Goal: Obtain resource: Obtain resource

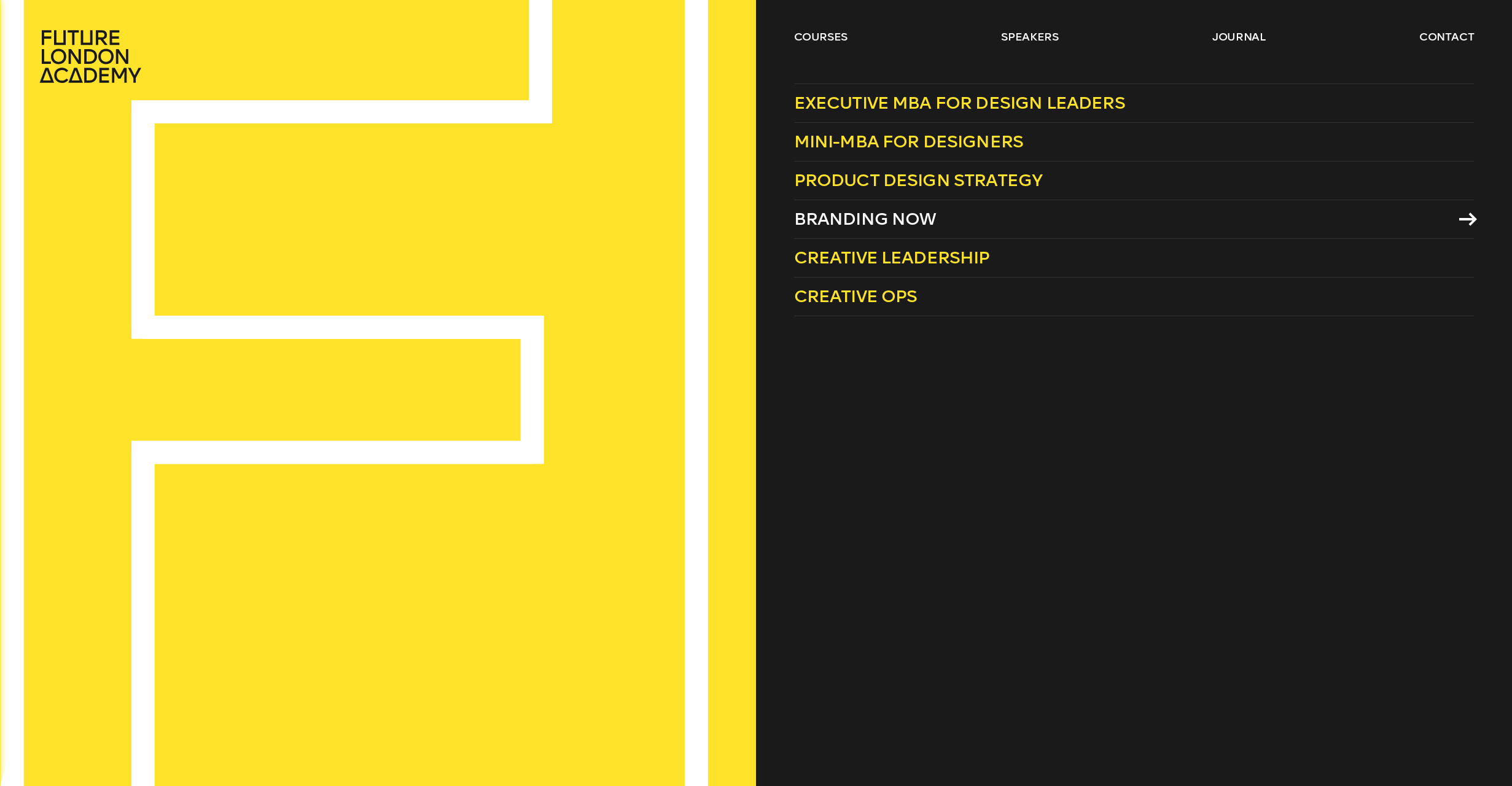
click at [856, 214] on span "Branding Now" at bounding box center [865, 219] width 142 height 21
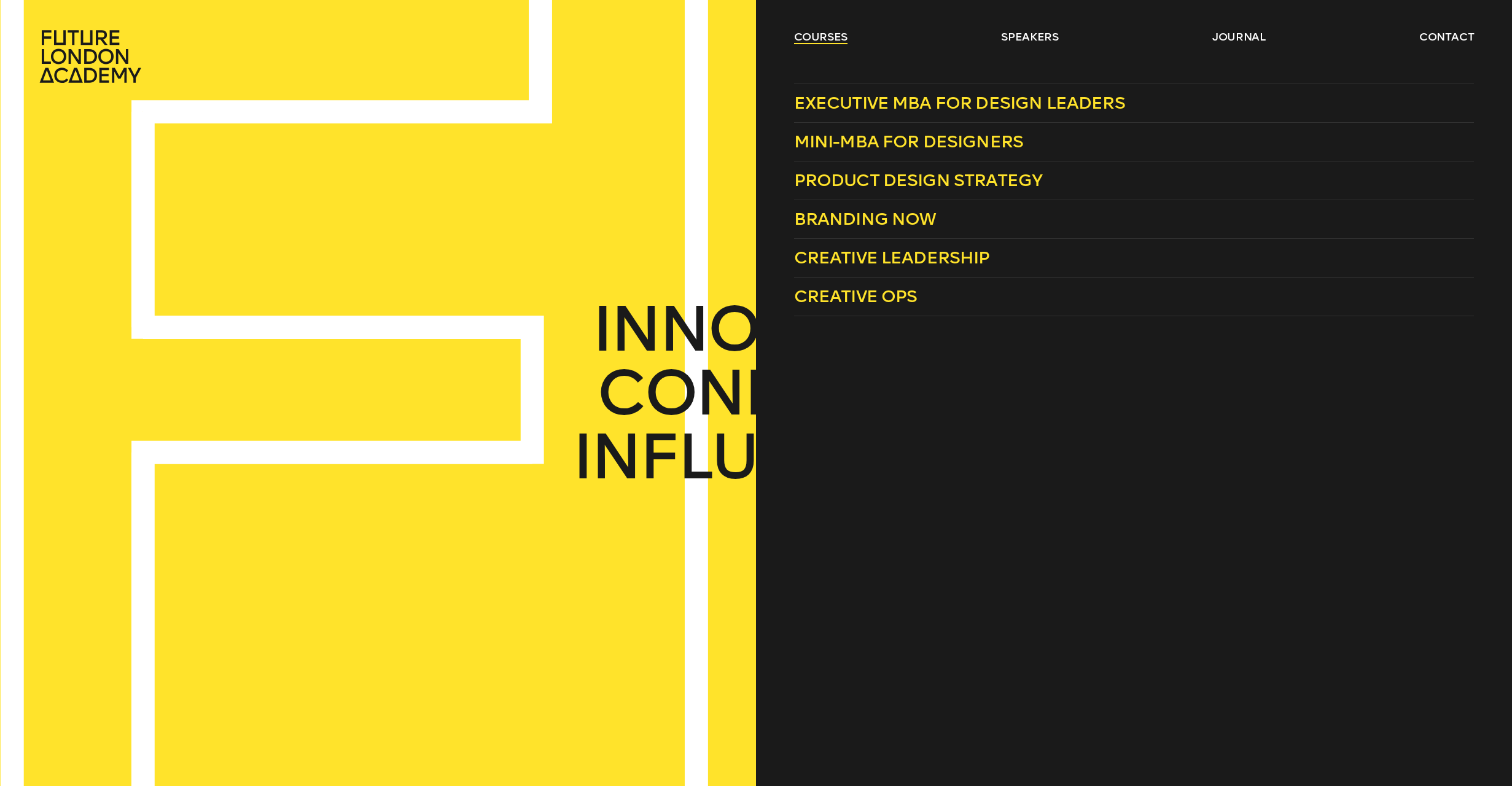
click at [812, 40] on link "courses" at bounding box center [822, 36] width 54 height 15
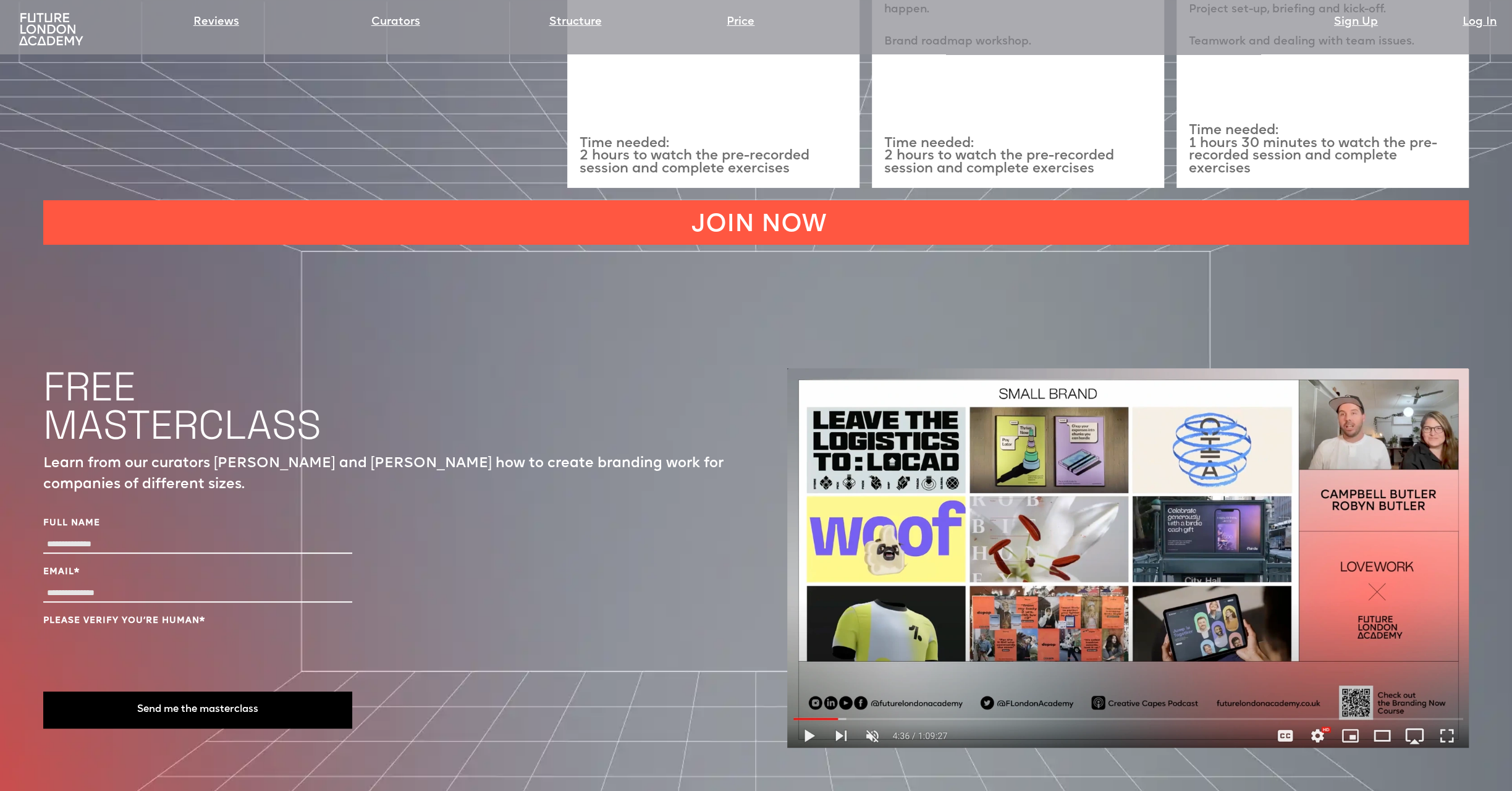
scroll to position [4757, 0]
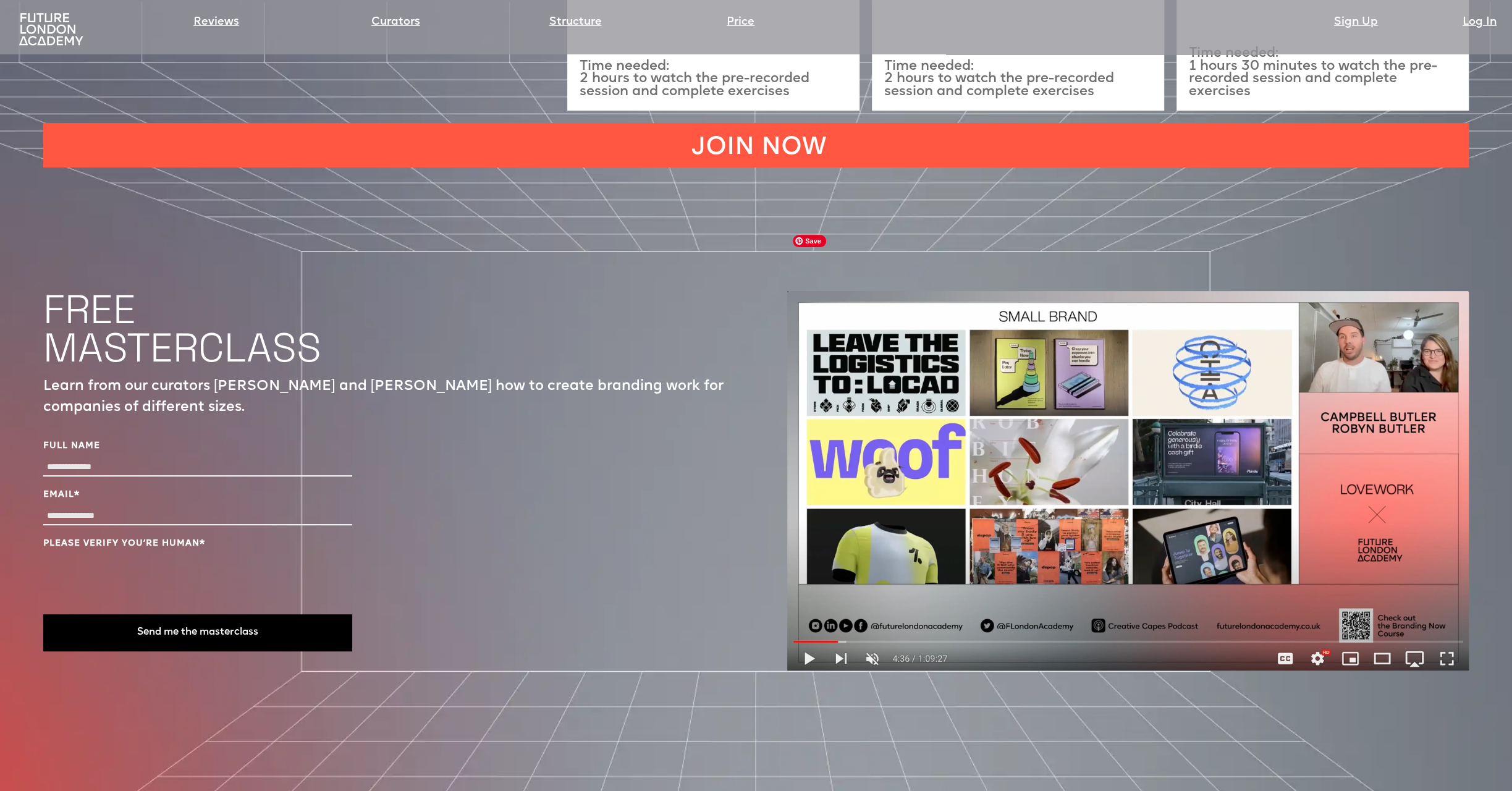
click at [905, 488] on img at bounding box center [1128, 480] width 681 height 379
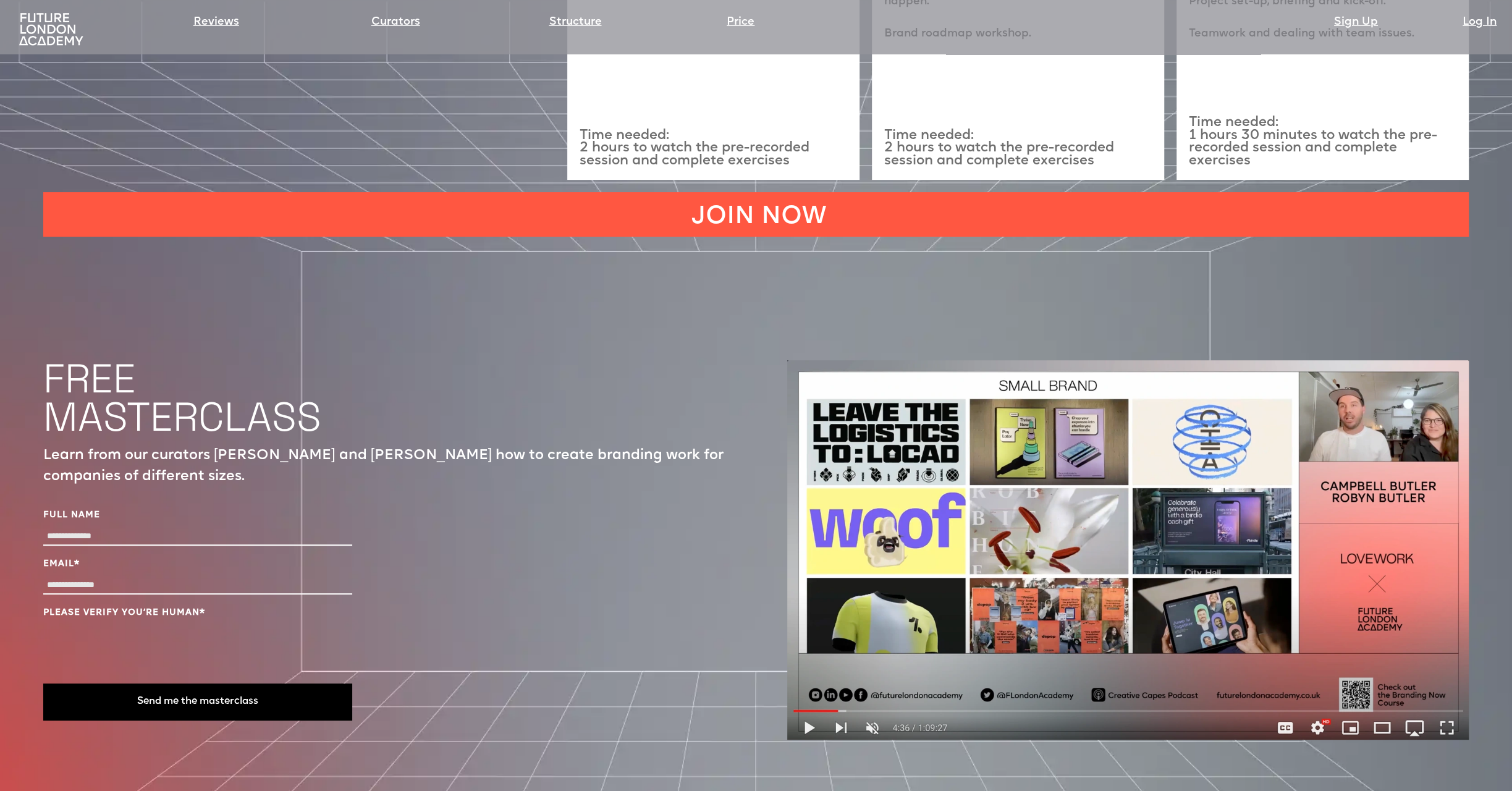
scroll to position [4880, 0]
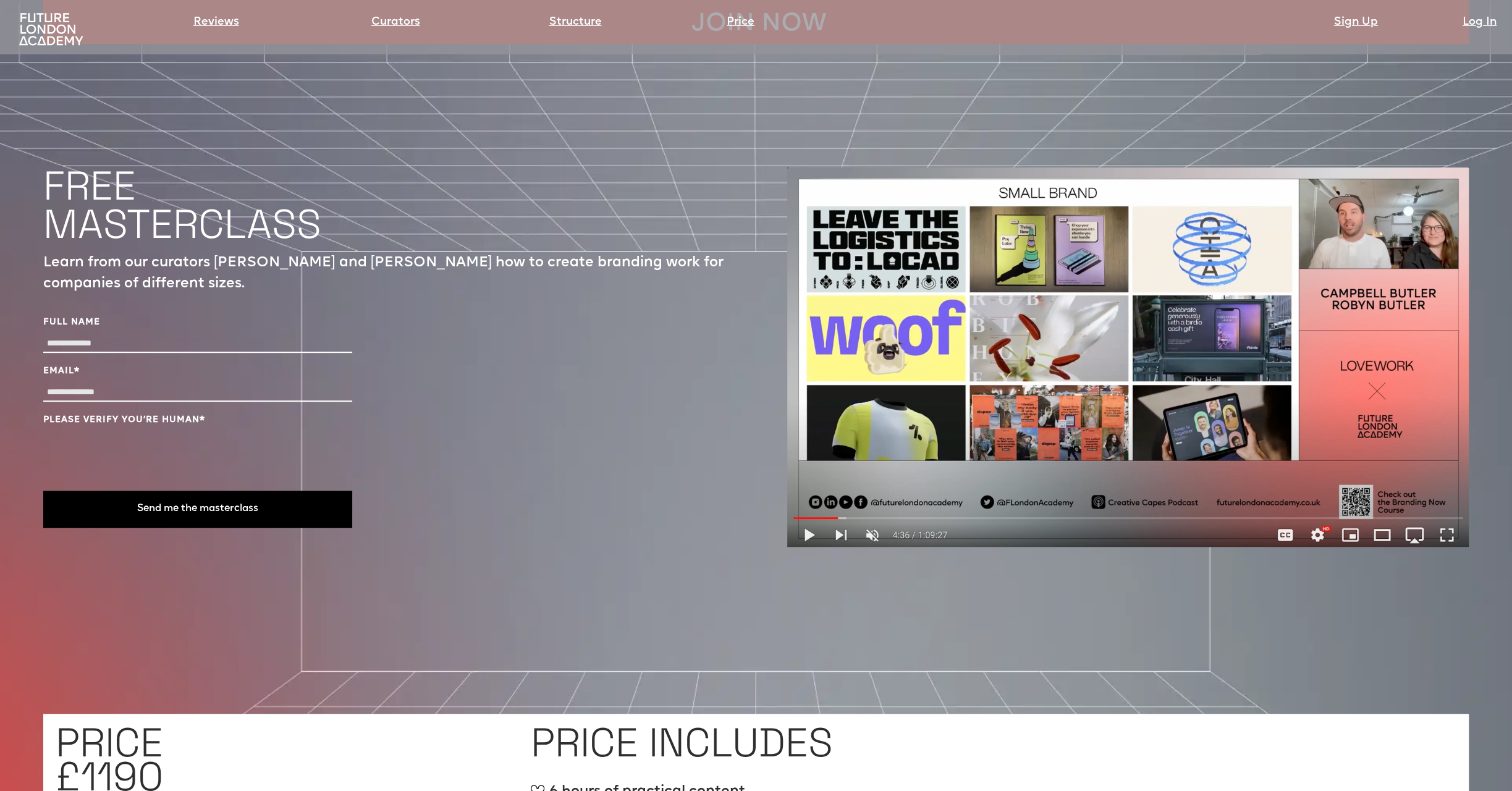
click at [156, 335] on input "Full Name" at bounding box center [197, 343] width 309 height 18
type input "**********"
click at [184, 490] on button "Send me the masterclass" at bounding box center [197, 509] width 309 height 37
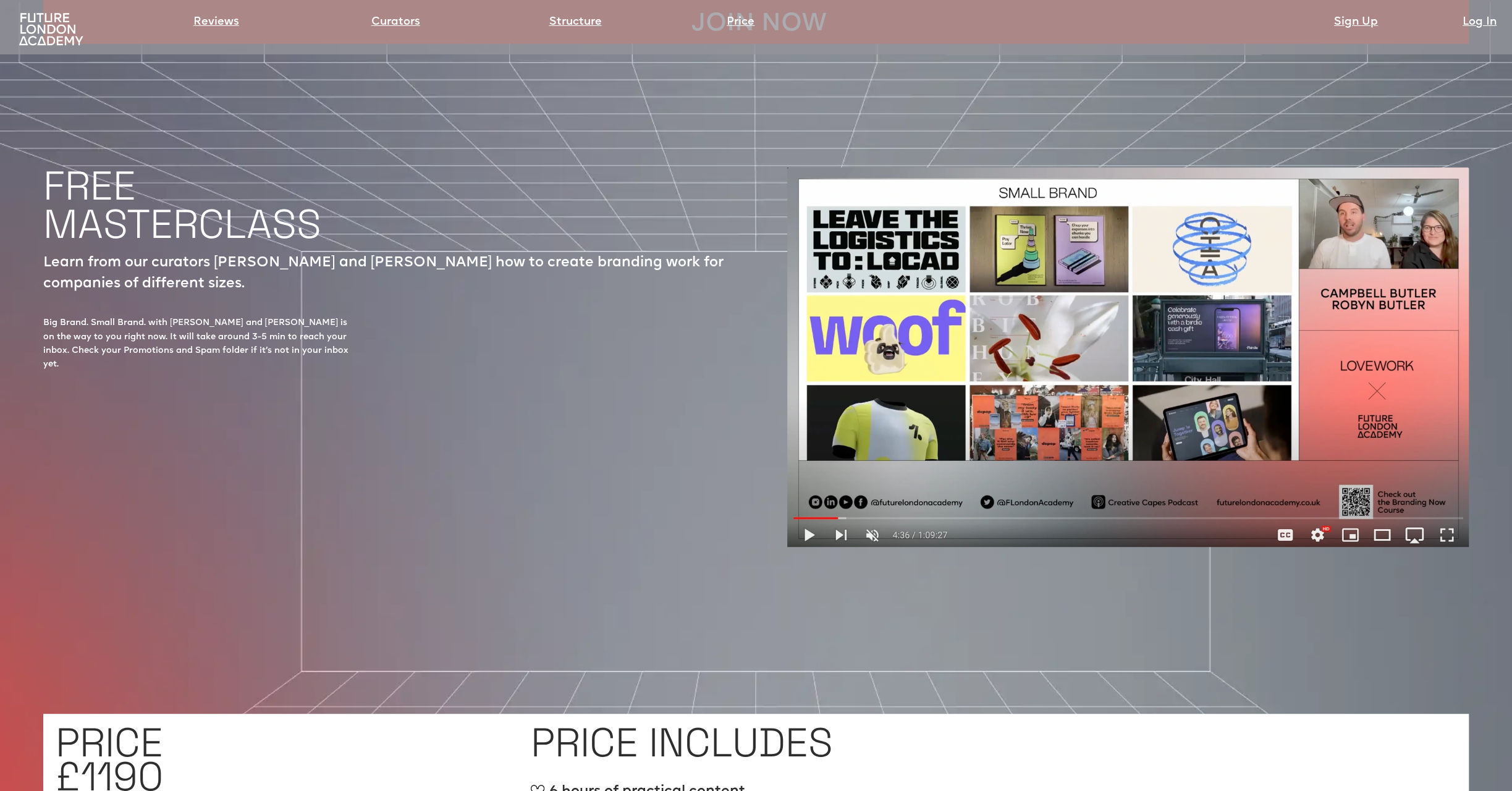
scroll to position [5127, 0]
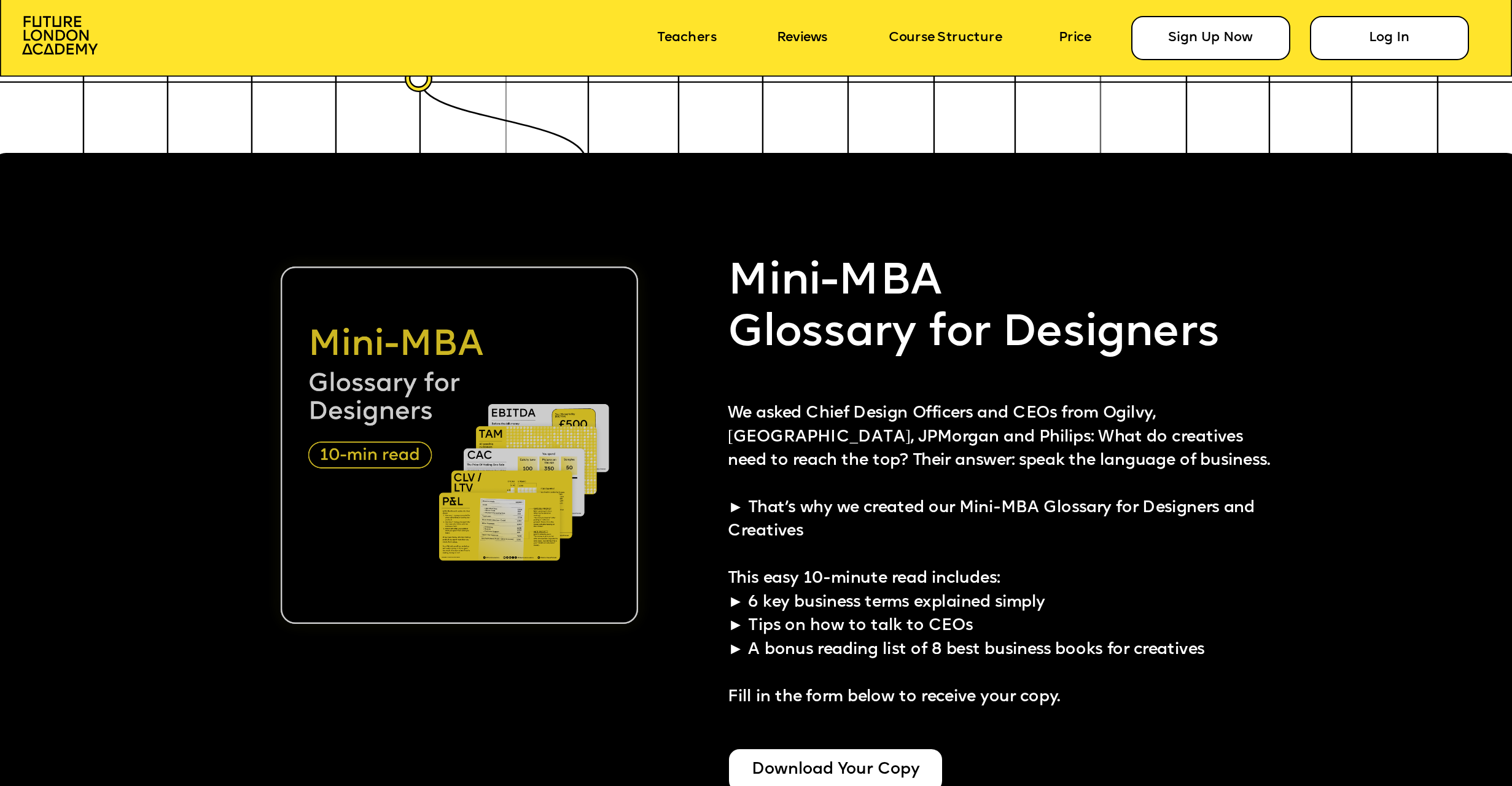
scroll to position [3806, 0]
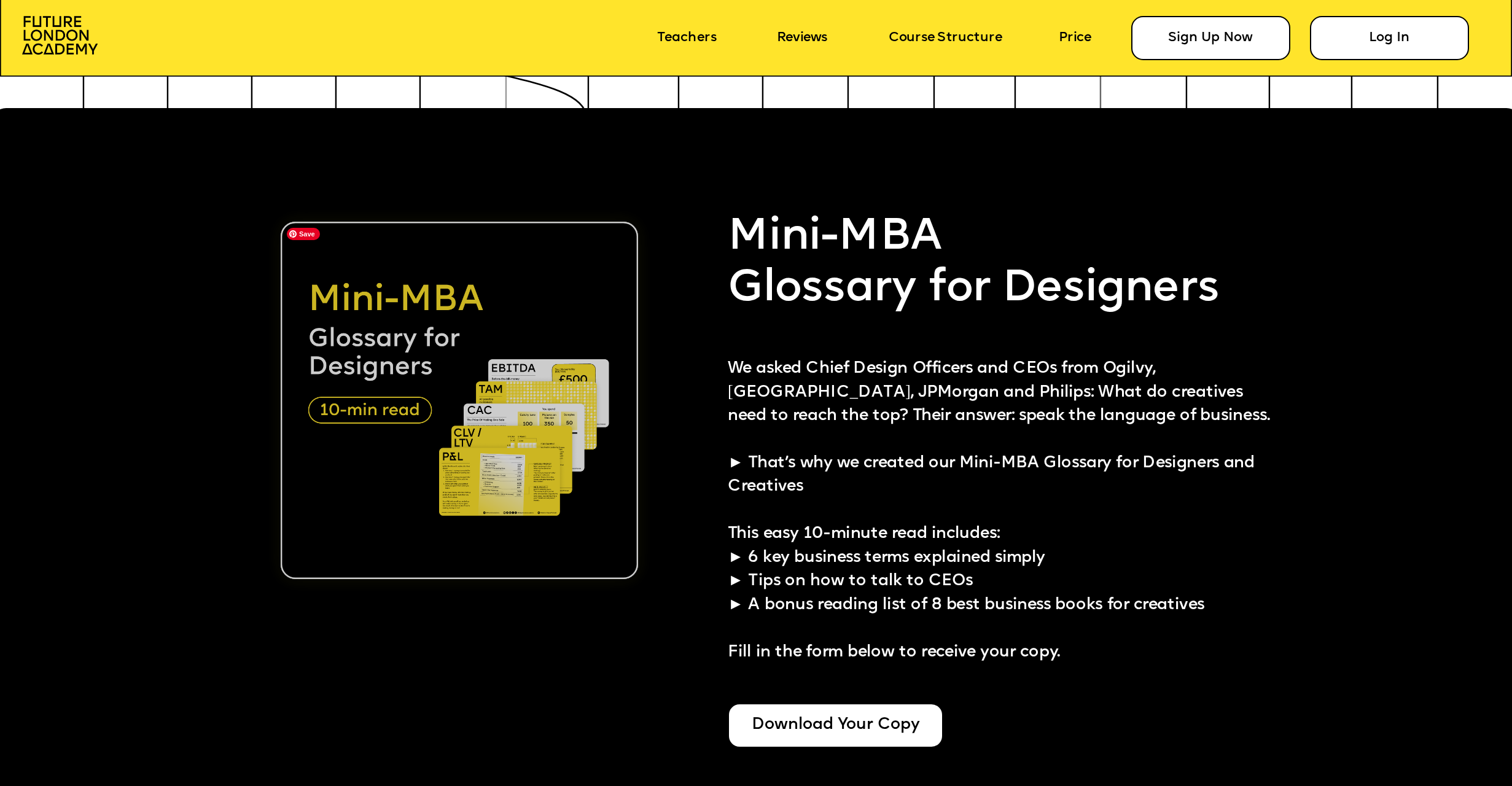
click at [382, 411] on img at bounding box center [460, 401] width 358 height 358
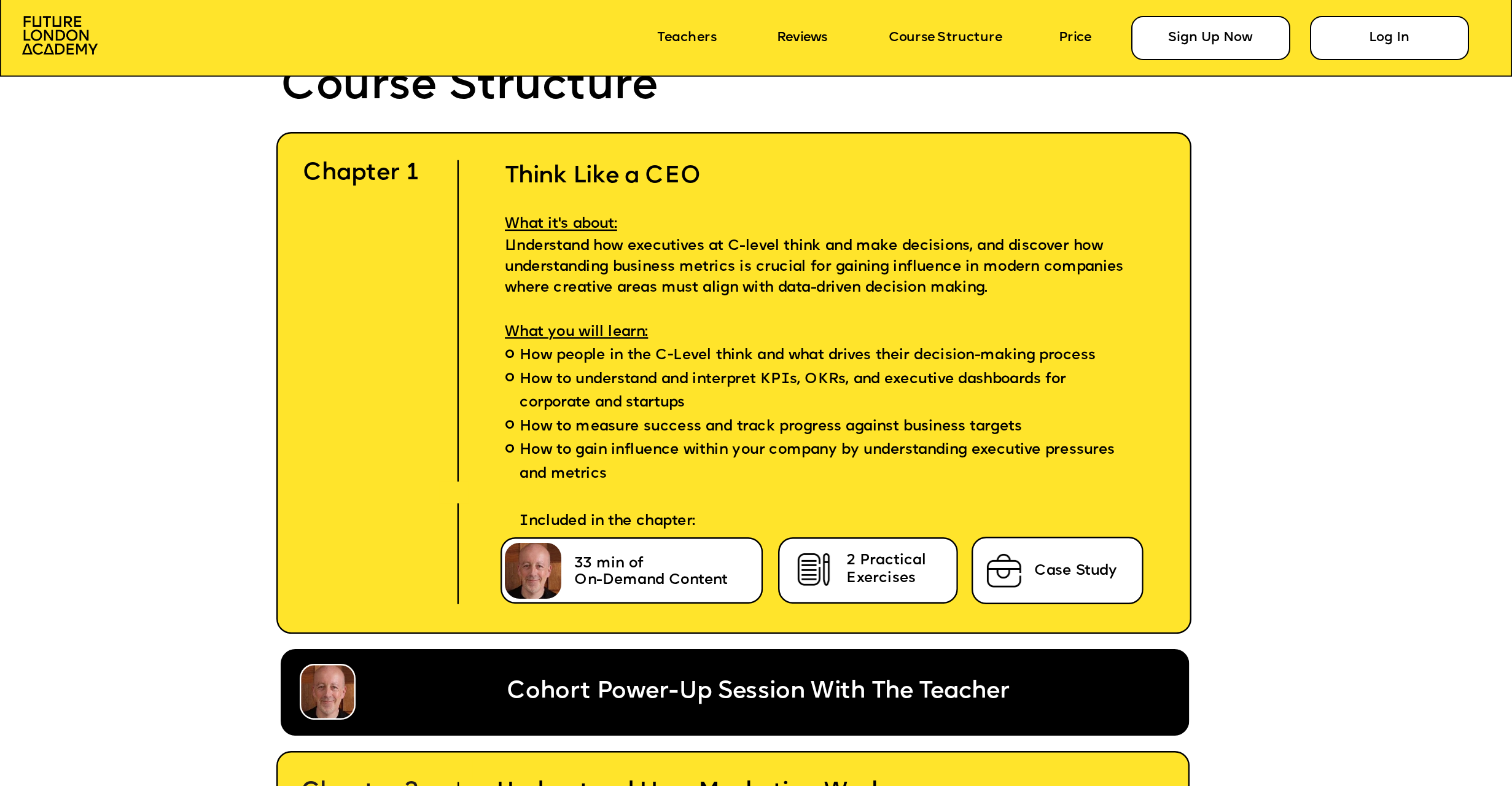
scroll to position [4543, 0]
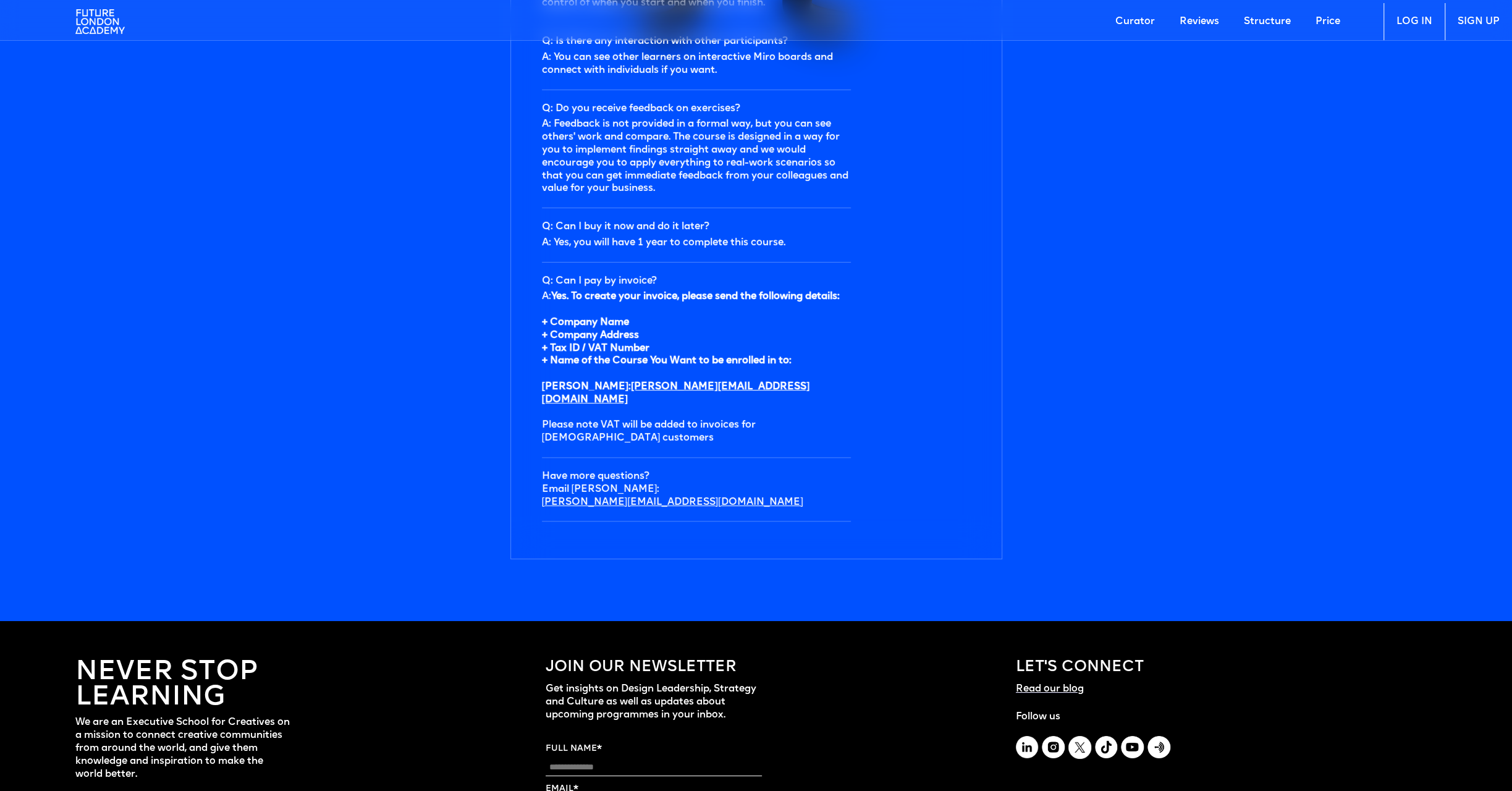
scroll to position [4201, 0]
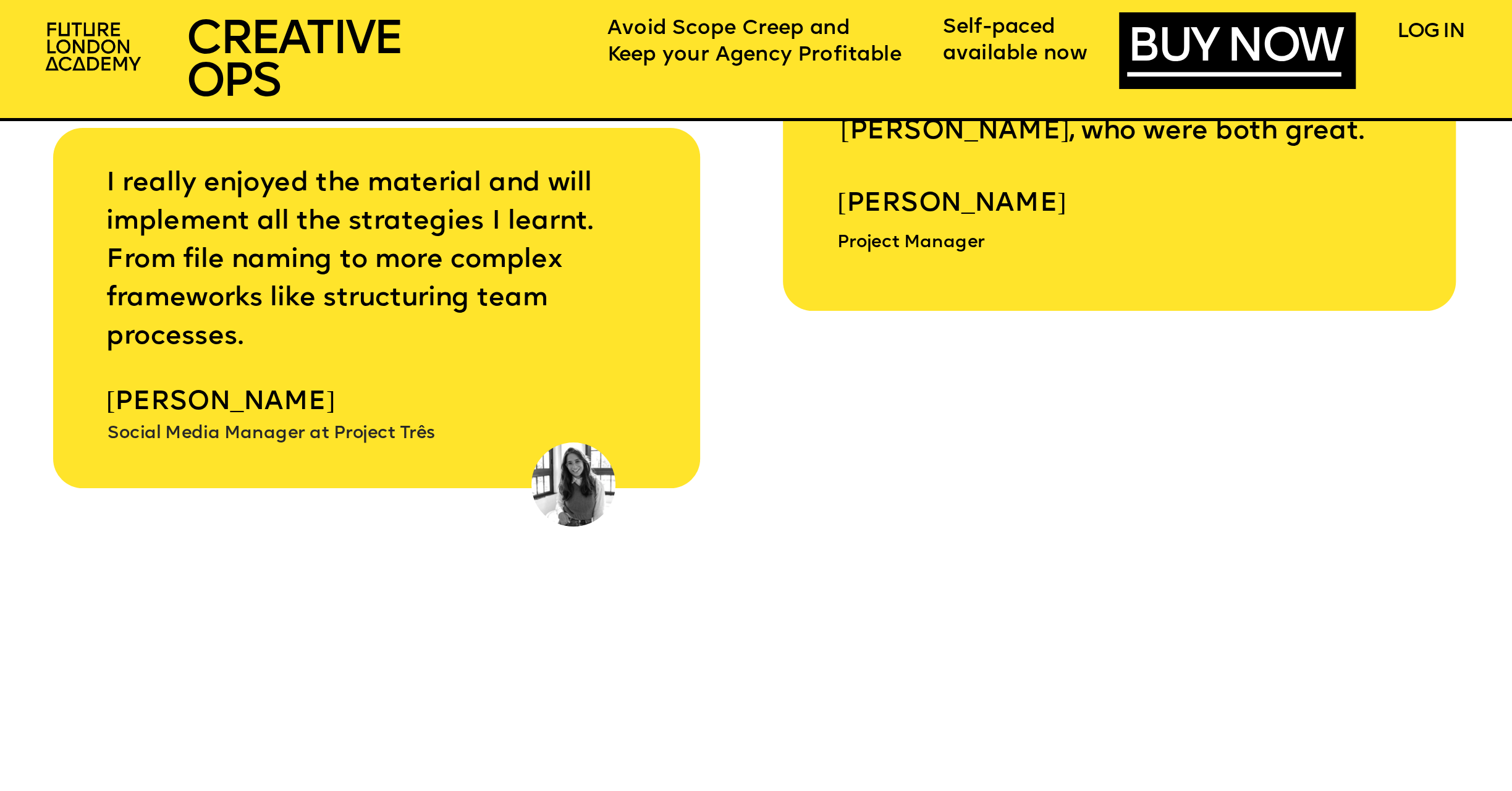
scroll to position [8278, 0]
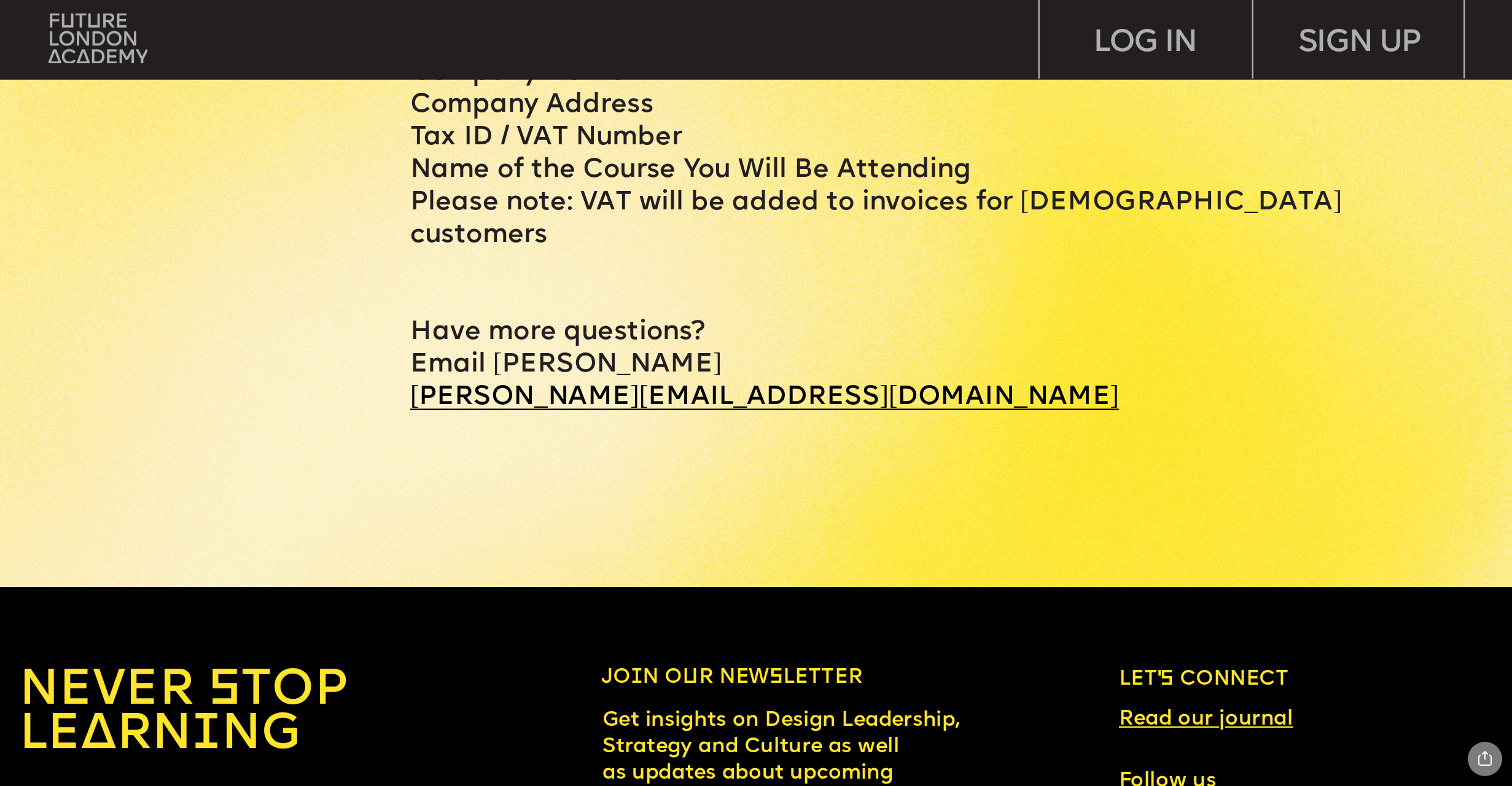
scroll to position [9453, 0]
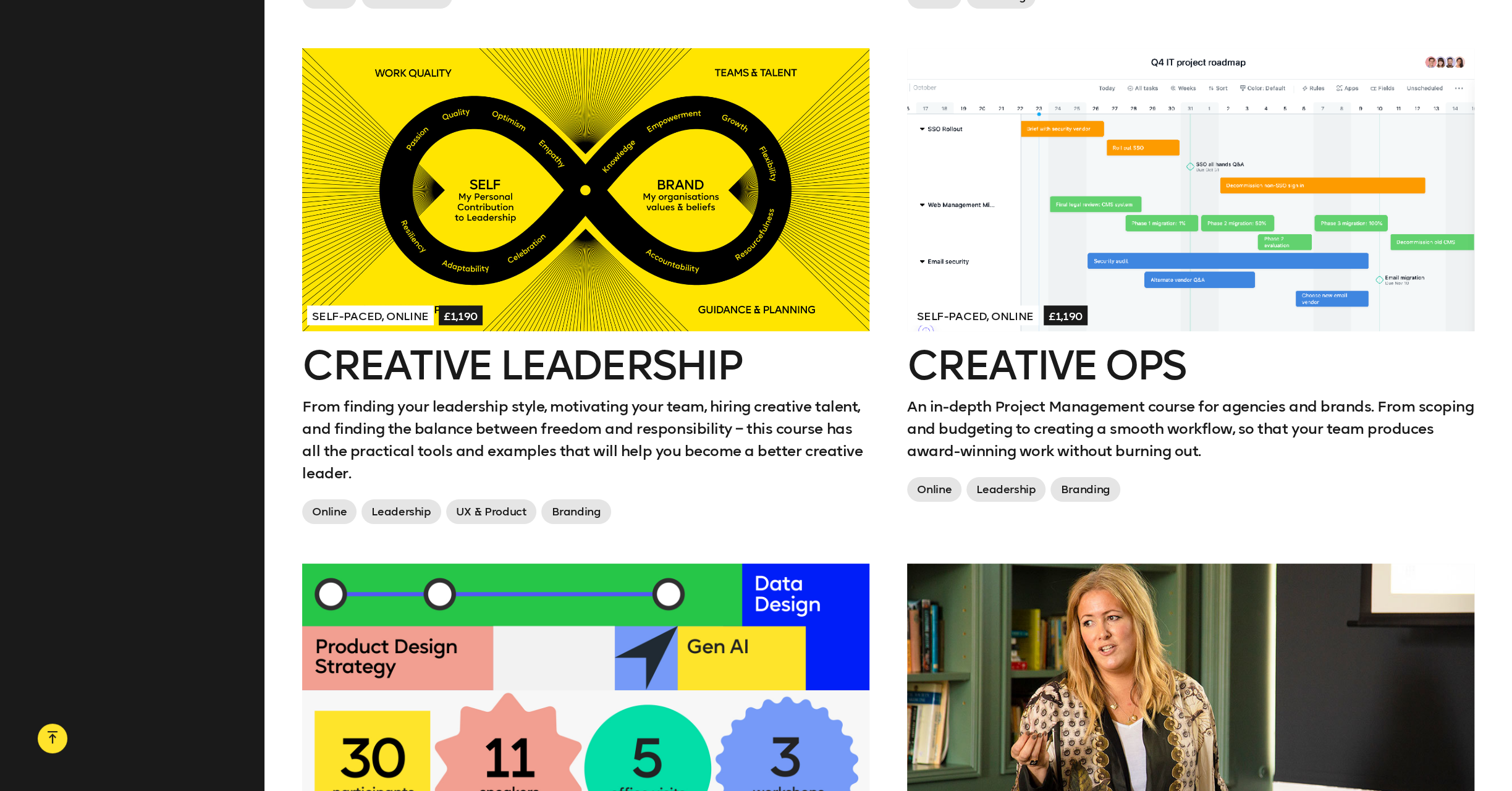
scroll to position [1544, 0]
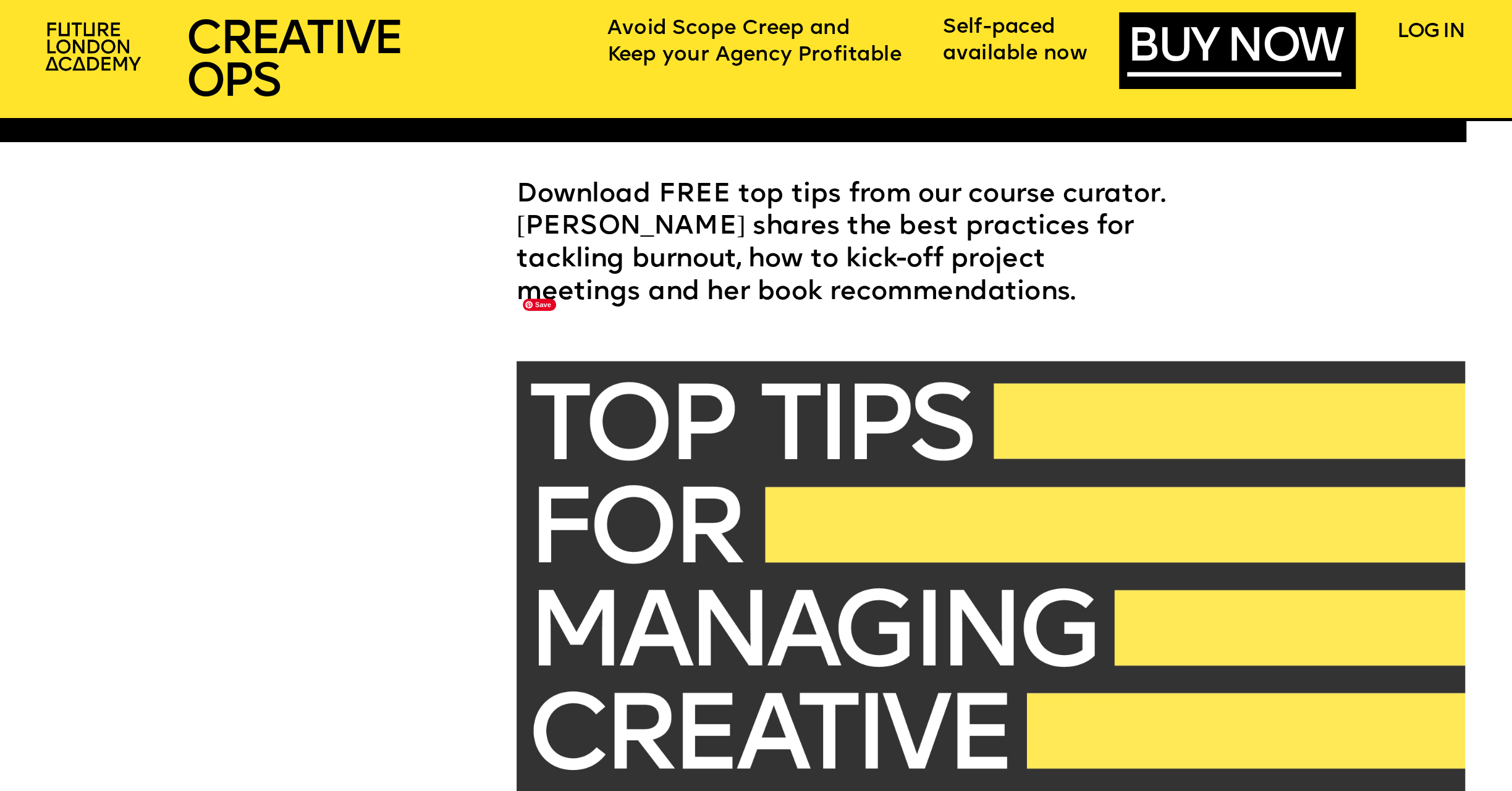
scroll to position [4757, 0]
